Goal: Information Seeking & Learning: Check status

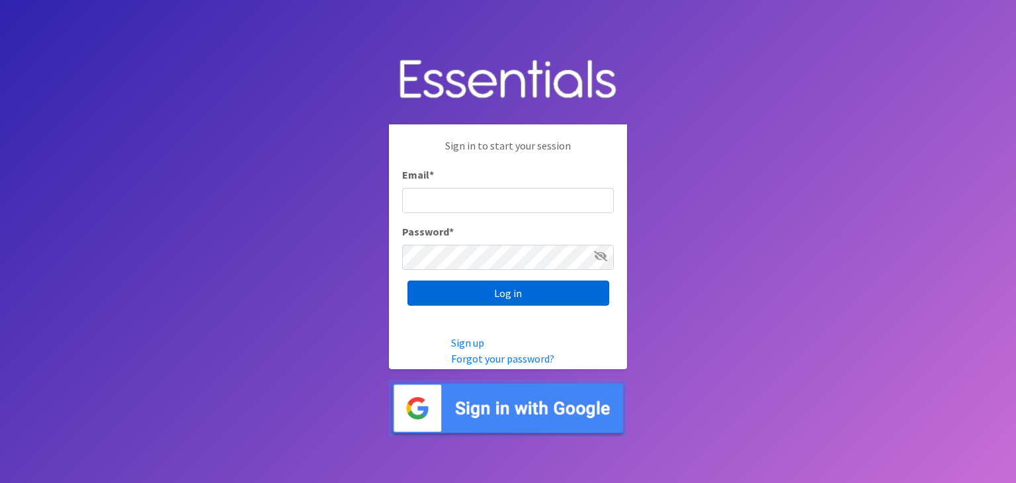
type input "[EMAIL_ADDRESS][DOMAIN_NAME]"
click at [543, 300] on input "Log in" at bounding box center [509, 293] width 202 height 25
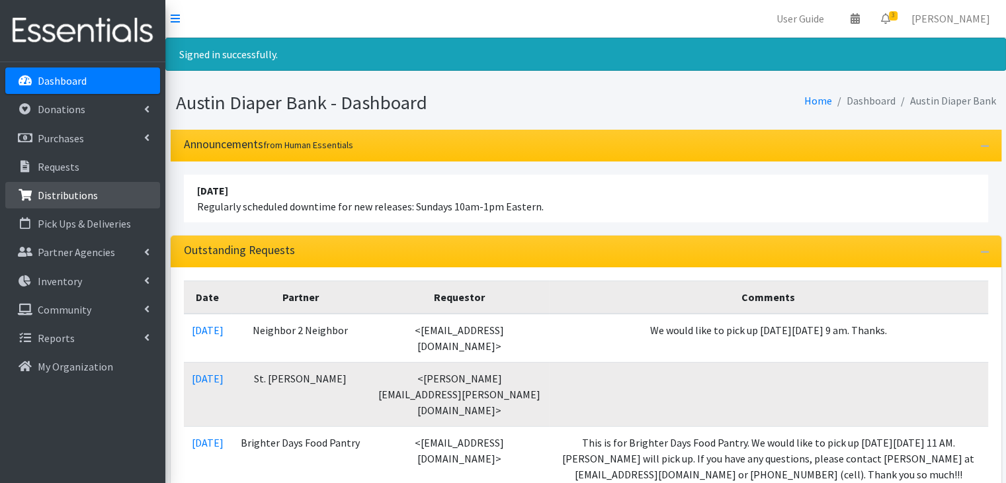
click at [48, 194] on p "Distributions" at bounding box center [68, 195] width 60 height 13
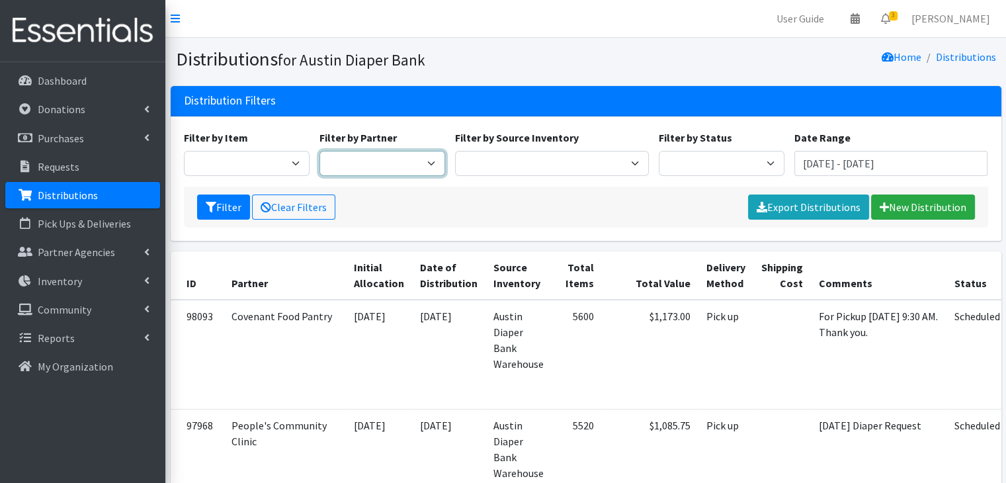
click at [384, 167] on select "ADB House Account Adult Protective Services Any Baby Can Ascension Seton Austin…" at bounding box center [383, 163] width 126 height 25
select select "162"
click at [320, 151] on select "ADB House Account Adult Protective Services Any Baby Can Ascension Seton Austin…" at bounding box center [383, 163] width 126 height 25
click at [833, 164] on input "August 15, 2025 - November 15, 2025" at bounding box center [892, 163] width 194 height 25
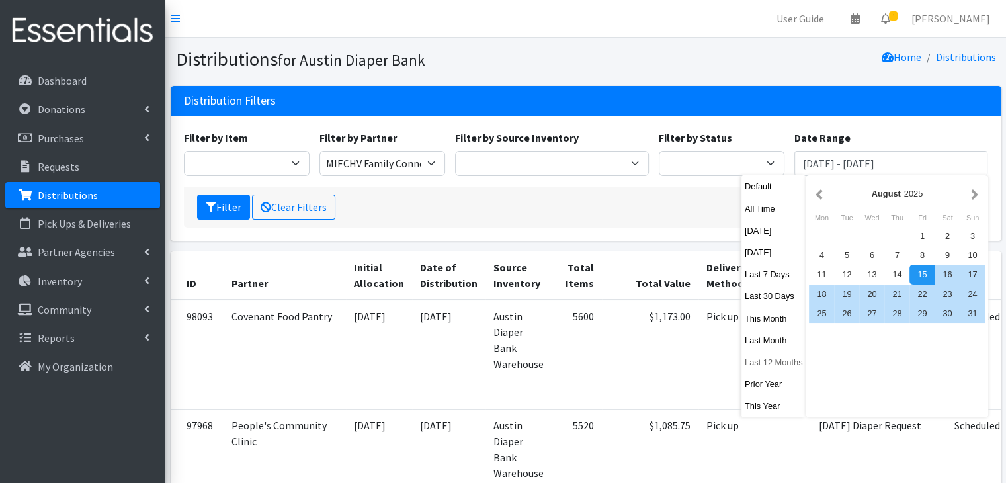
click at [763, 367] on button "Last 12 Months" at bounding box center [774, 362] width 65 height 19
type input "[DATE] - [DATE]"
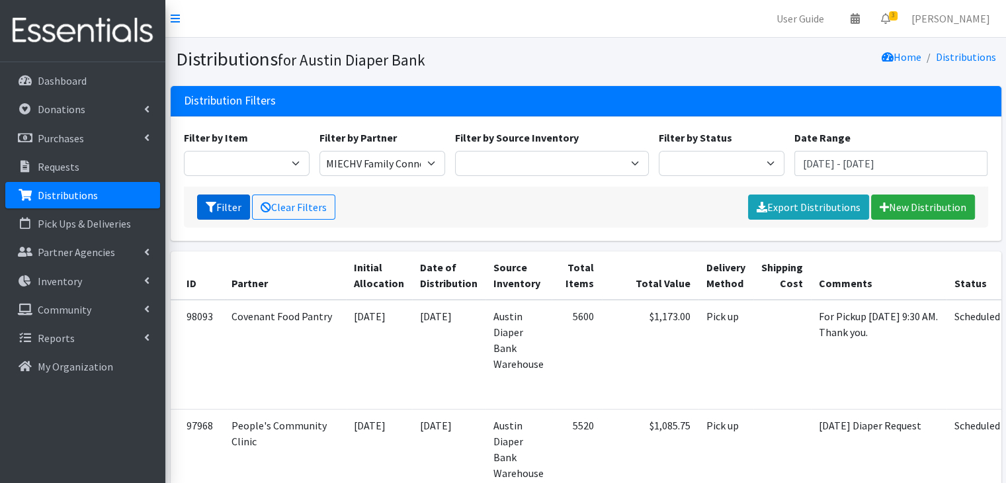
click at [222, 210] on button "Filter" at bounding box center [223, 207] width 53 height 25
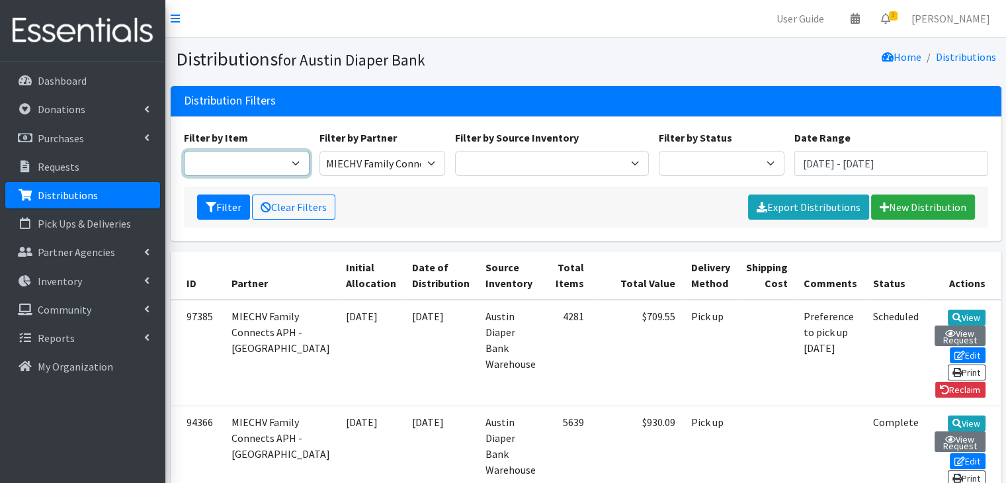
click at [249, 170] on select "Adult Briefs (Large) Adult Briefs (Small/Medium) Adult Briefs (XL) Adult Briefs…" at bounding box center [247, 163] width 126 height 25
select select "444"
click at [184, 151] on select "Adult Briefs (Large) Adult Briefs (Small/Medium) Adult Briefs (XL) Adult Briefs…" at bounding box center [247, 163] width 126 height 25
click at [212, 204] on icon "submit" at bounding box center [211, 207] width 11 height 11
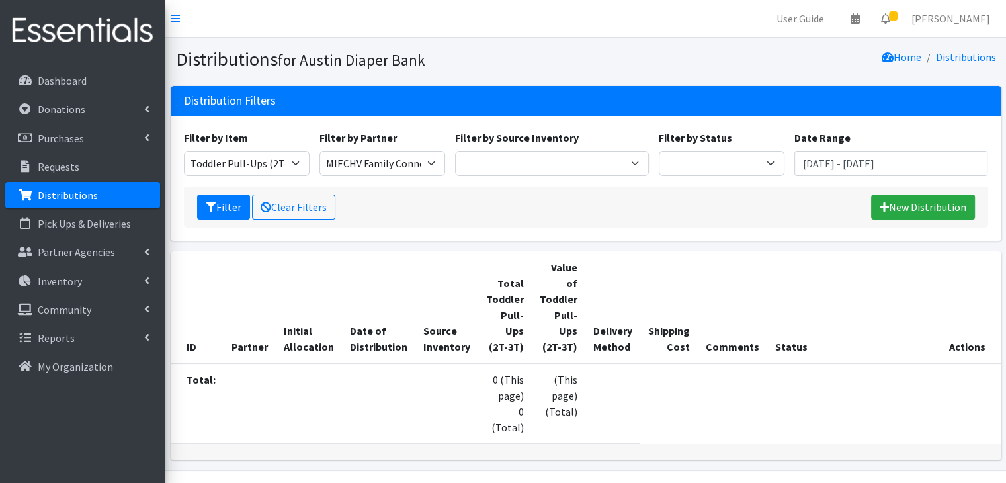
click at [233, 146] on div "Filter by Item Adult Briefs (Large) Adult Briefs (Small/Medium) Adult Briefs (X…" at bounding box center [247, 153] width 136 height 46
click at [236, 160] on select "Adult Briefs (Large) Adult Briefs (Small/Medium) Adult Briefs (XL) Adult Briefs…" at bounding box center [247, 163] width 126 height 25
select select "445"
click at [184, 151] on select "Adult Briefs (Large) Adult Briefs (Small/Medium) Adult Briefs (XL) Adult Briefs…" at bounding box center [247, 163] width 126 height 25
click at [232, 204] on button "Filter" at bounding box center [223, 207] width 53 height 25
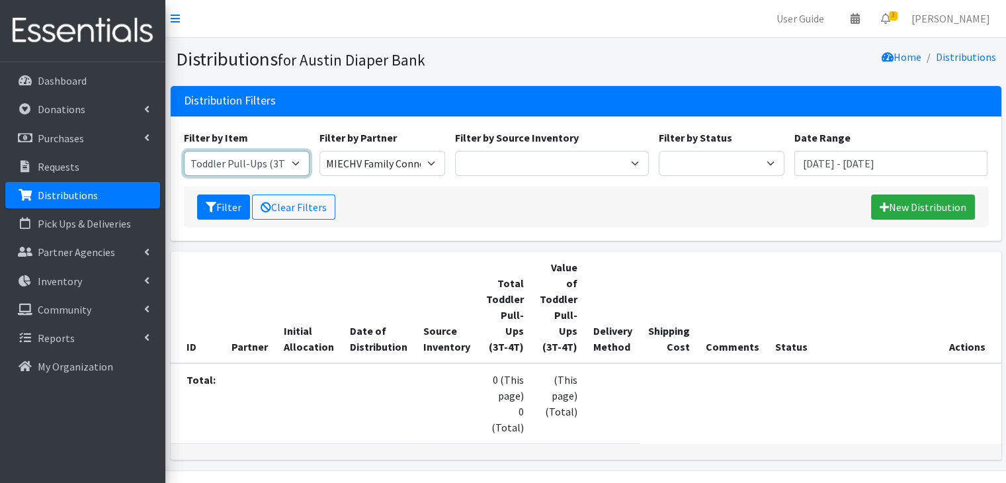
click at [249, 160] on select "Adult Briefs (Large) Adult Briefs (Small/Medium) Adult Briefs (XL) Adult Briefs…" at bounding box center [247, 163] width 126 height 25
select select "446"
click at [184, 151] on select "Adult Briefs (Large) Adult Briefs (Small/Medium) Adult Briefs (XL) Adult Briefs…" at bounding box center [247, 163] width 126 height 25
click at [236, 212] on button "Filter" at bounding box center [223, 207] width 53 height 25
